Goal: Task Accomplishment & Management: Complete application form

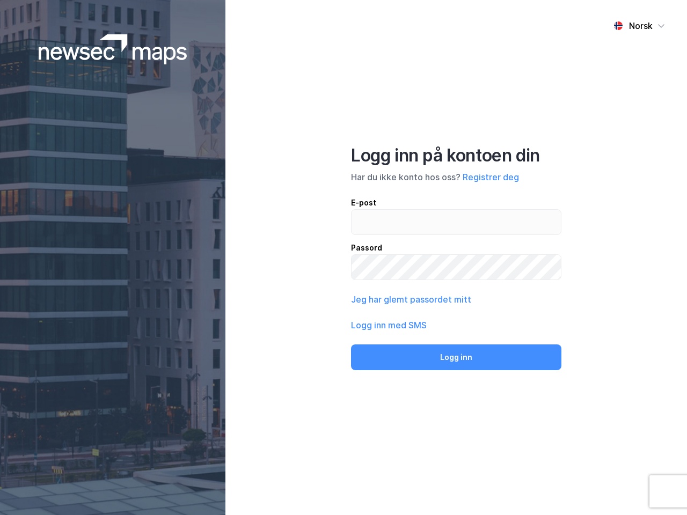
click at [344, 258] on div "Norsk Logg inn på kontoen din Har du ikke konto hos oss? Registrer deg E-post P…" at bounding box center [456, 257] width 462 height 515
click at [113, 49] on img at bounding box center [113, 49] width 149 height 30
click at [639, 26] on div "Norsk" at bounding box center [641, 25] width 24 height 13
click at [491, 177] on button "Registrer deg" at bounding box center [491, 177] width 56 height 13
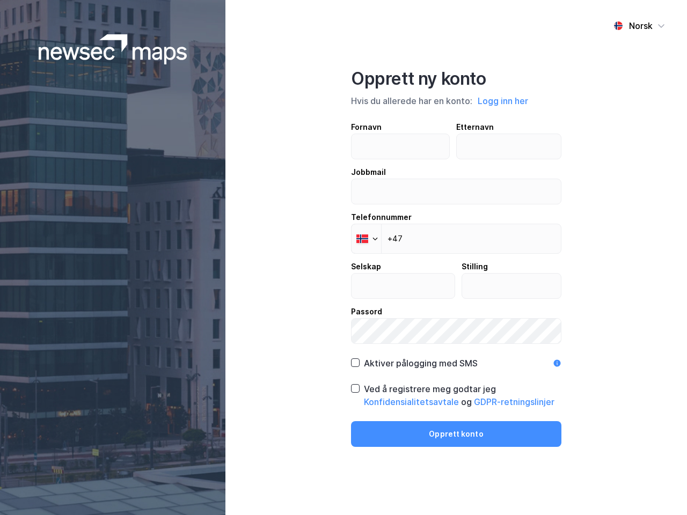
click at [410, 300] on div "Fornavn Etternavn Jobbmail Telefonnummer Phone +47 Selskap Stilling Passord" at bounding box center [456, 232] width 210 height 223
click at [456, 357] on div "Opprett ny konto Hvis du allerede har en konto: Logg inn her Fornavn Etternavn …" at bounding box center [456, 257] width 210 height 379
